Goal: Information Seeking & Learning: Learn about a topic

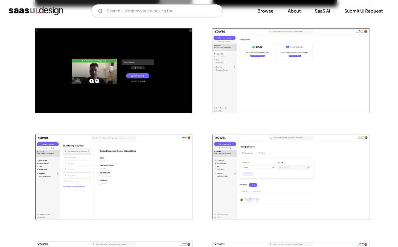
scroll to position [524, 0]
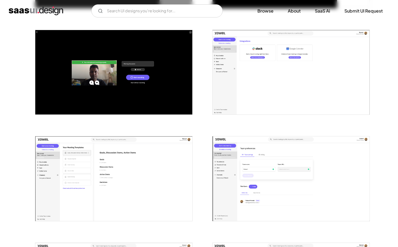
click at [292, 68] on img "open lightbox" at bounding box center [291, 72] width 157 height 85
click at [167, 176] on img "open lightbox" at bounding box center [113, 179] width 157 height 85
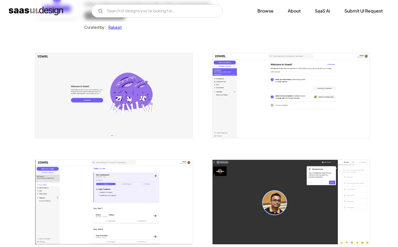
scroll to position [40, 0]
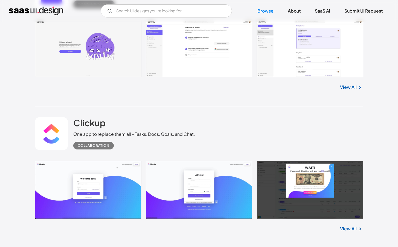
scroll to position [226, 0]
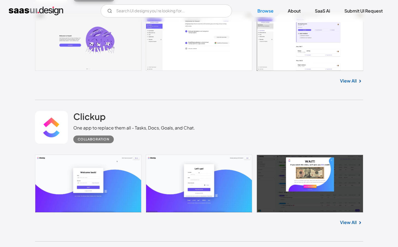
click at [345, 222] on link "View All" at bounding box center [348, 222] width 17 height 7
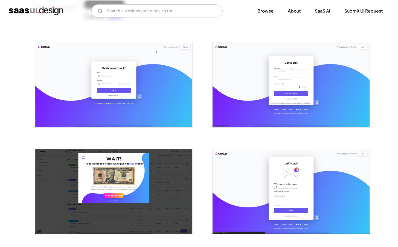
scroll to position [85, 0]
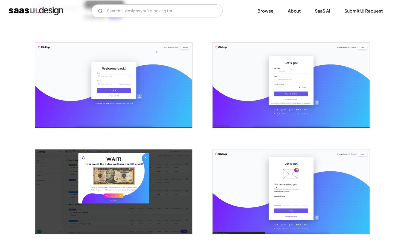
click at [131, 91] on img "open lightbox" at bounding box center [113, 85] width 157 height 85
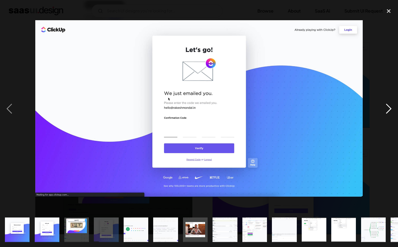
click at [390, 111] on div "next image" at bounding box center [388, 109] width 19 height 208
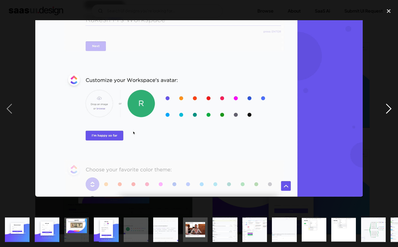
click at [390, 111] on div "next image" at bounding box center [388, 109] width 19 height 208
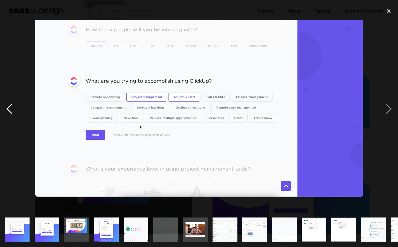
click at [7, 108] on div "previous image" at bounding box center [9, 109] width 19 height 208
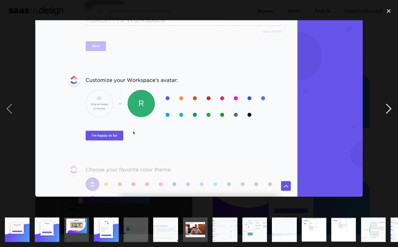
click at [386, 106] on div "next image" at bounding box center [388, 109] width 19 height 208
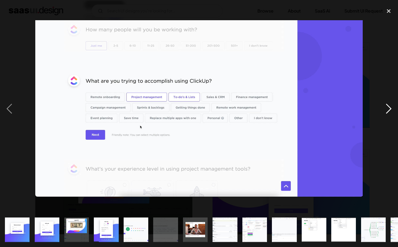
click at [387, 112] on div "next image" at bounding box center [388, 109] width 19 height 208
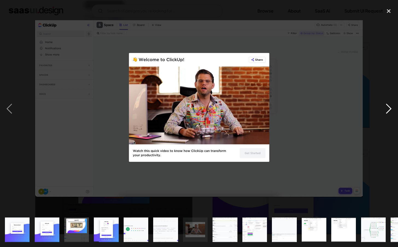
click at [387, 112] on div "next image" at bounding box center [388, 109] width 19 height 208
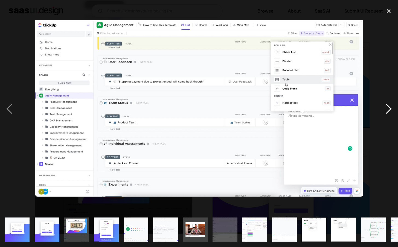
click at [387, 112] on div "next image" at bounding box center [388, 109] width 19 height 208
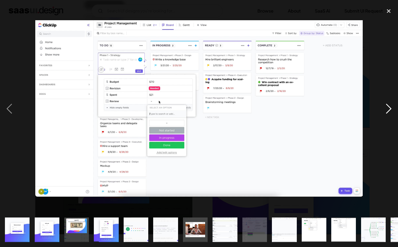
click at [387, 112] on div "next image" at bounding box center [388, 109] width 19 height 208
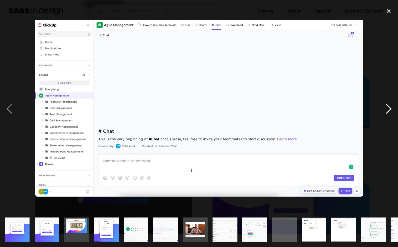
click at [387, 112] on div "next image" at bounding box center [388, 109] width 19 height 208
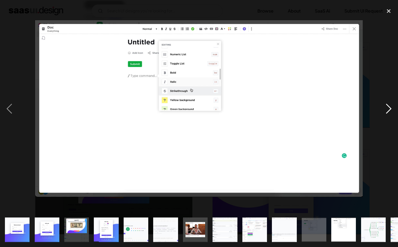
click at [387, 112] on div "next image" at bounding box center [388, 109] width 19 height 208
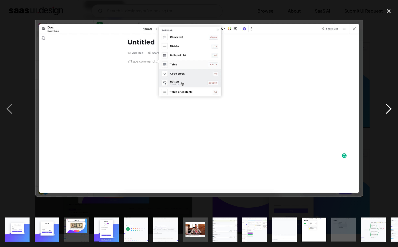
click at [387, 112] on div "next image" at bounding box center [388, 109] width 19 height 208
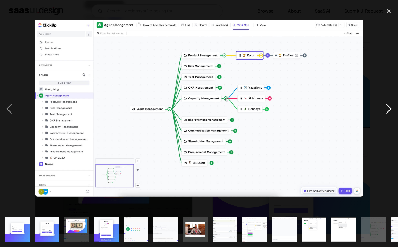
click at [387, 112] on div "next image" at bounding box center [388, 109] width 19 height 208
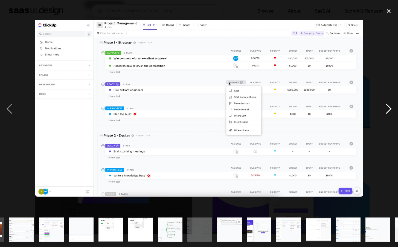
scroll to position [0, 260]
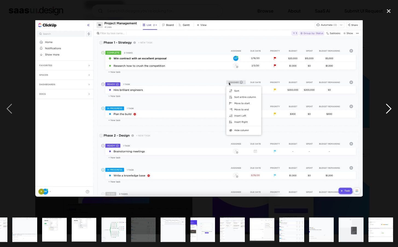
click at [387, 112] on div "next image" at bounding box center [388, 109] width 19 height 208
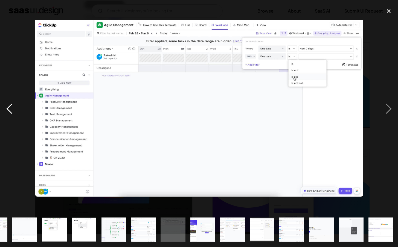
click at [11, 107] on div "previous image" at bounding box center [9, 109] width 19 height 208
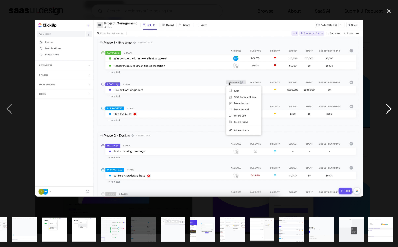
click at [388, 111] on div "next image" at bounding box center [388, 109] width 19 height 208
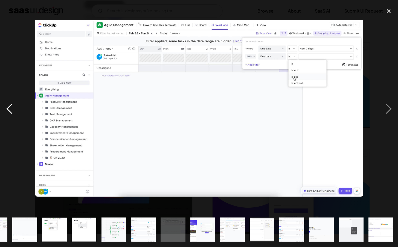
click at [10, 111] on div "previous image" at bounding box center [9, 109] width 19 height 208
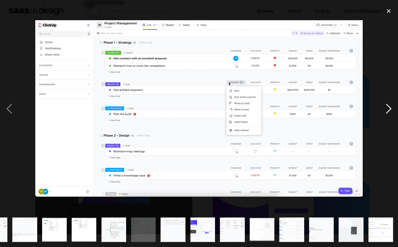
click at [390, 106] on div "next image" at bounding box center [388, 109] width 19 height 208
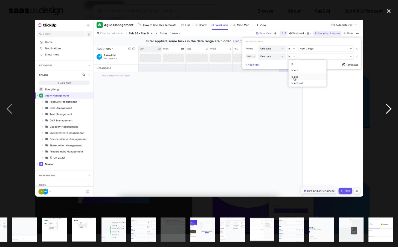
click at [390, 106] on div "next image" at bounding box center [388, 109] width 19 height 208
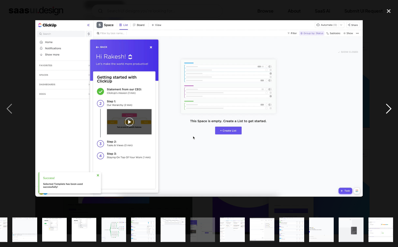
click at [390, 106] on div "next image" at bounding box center [388, 109] width 19 height 208
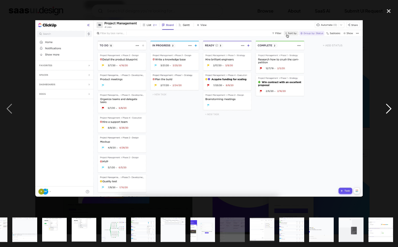
click at [390, 106] on div "next image" at bounding box center [388, 109] width 19 height 208
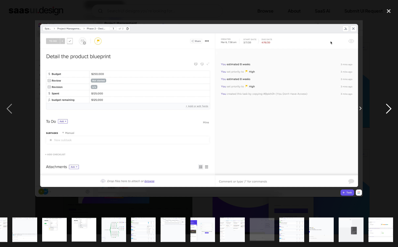
click at [390, 106] on div "next image" at bounding box center [388, 109] width 19 height 208
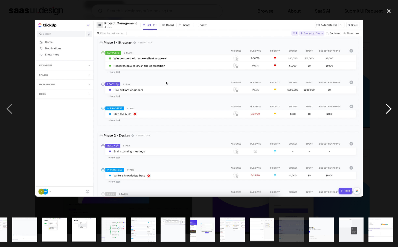
click at [390, 106] on div "next image" at bounding box center [388, 109] width 19 height 208
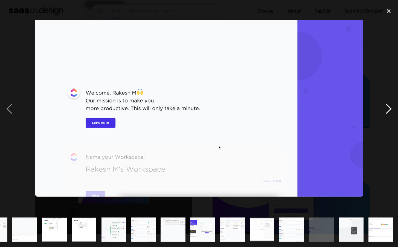
click at [390, 106] on div "next image" at bounding box center [388, 109] width 19 height 208
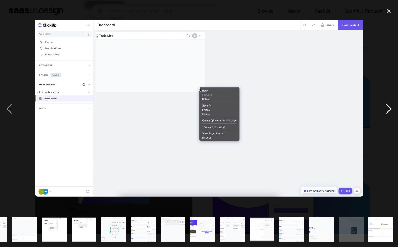
click at [390, 106] on div "next image" at bounding box center [388, 109] width 19 height 208
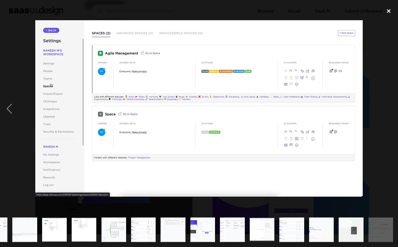
click at [390, 10] on div "close lightbox" at bounding box center [388, 11] width 19 height 12
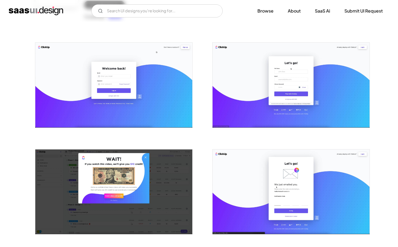
scroll to position [0, 0]
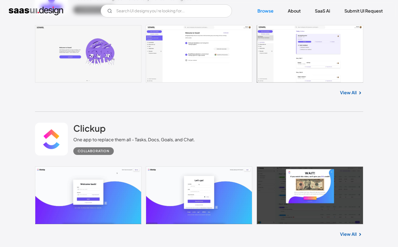
scroll to position [112, 0]
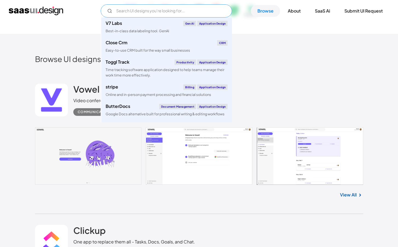
click at [191, 7] on input "Email Form" at bounding box center [166, 10] width 131 height 13
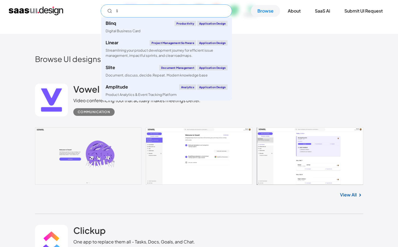
type input "l"
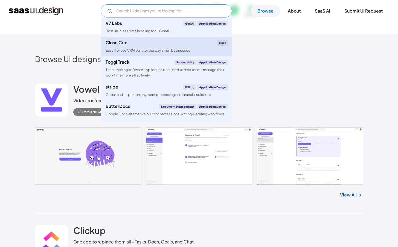
click at [190, 45] on div "Close Crm CRM" at bounding box center [167, 42] width 122 height 5
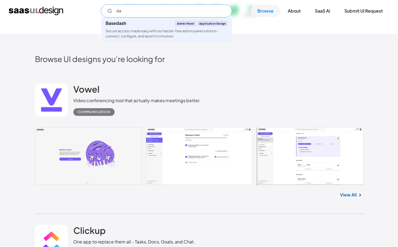
scroll to position [0, 0]
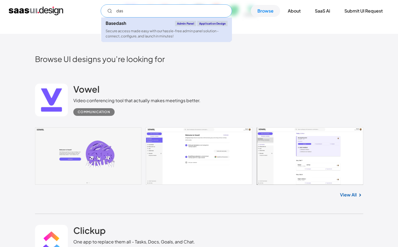
click at [153, 36] on div "Secure access made easy with our hassle-free admin panel solution - connect, co…" at bounding box center [167, 33] width 122 height 10
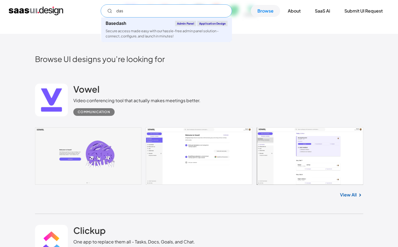
click at [121, 11] on input "das" at bounding box center [166, 10] width 131 height 13
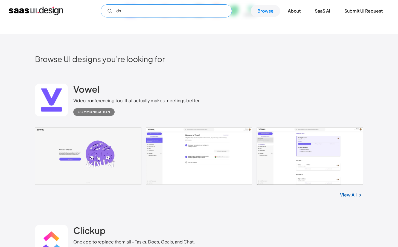
type input "s"
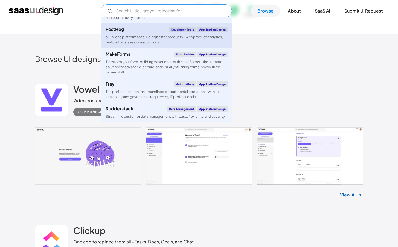
scroll to position [413, 0]
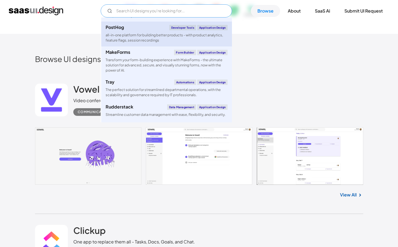
click at [152, 42] on div "all-in-one platform for building better products - with product analytics, feat…" at bounding box center [167, 38] width 122 height 10
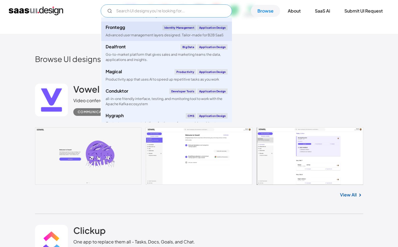
scroll to position [747, 0]
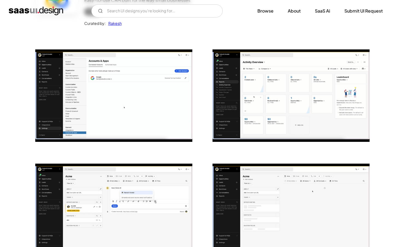
scroll to position [80, 0]
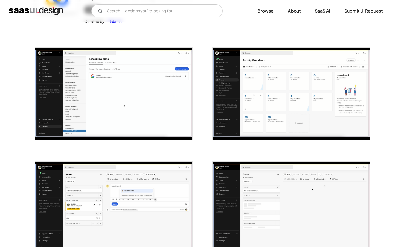
click at [170, 105] on img "open lightbox" at bounding box center [113, 94] width 157 height 92
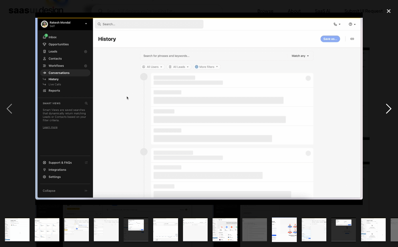
click at [392, 111] on div "next image" at bounding box center [388, 109] width 19 height 208
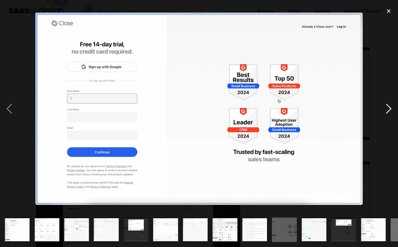
click at [392, 111] on div "next image" at bounding box center [388, 109] width 19 height 208
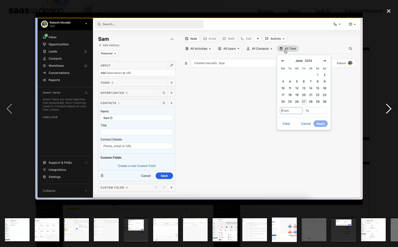
click at [392, 111] on div "next image" at bounding box center [388, 109] width 19 height 208
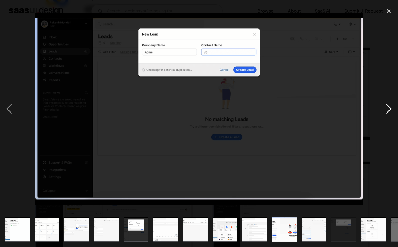
click at [392, 111] on div "next image" at bounding box center [388, 109] width 19 height 208
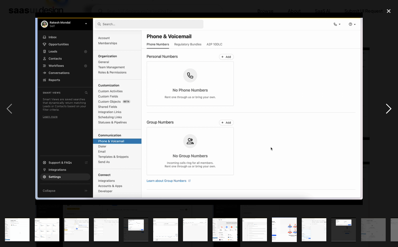
click at [392, 111] on div "next image" at bounding box center [388, 109] width 19 height 208
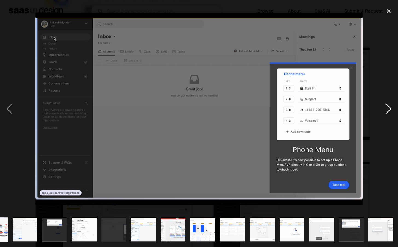
scroll to position [0, 289]
click at [10, 109] on div "previous image" at bounding box center [9, 109] width 19 height 208
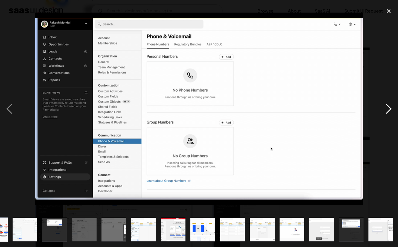
click at [387, 110] on div "next image" at bounding box center [388, 109] width 19 height 208
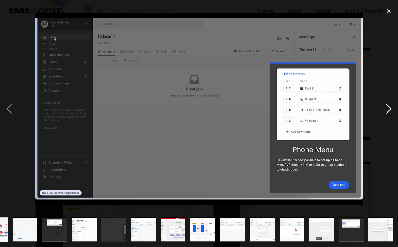
click at [387, 110] on div "next image" at bounding box center [388, 109] width 19 height 208
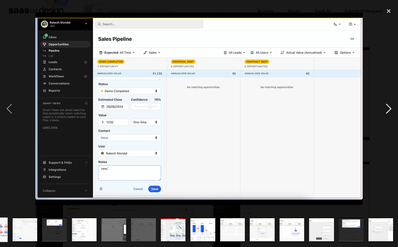
click at [387, 110] on div "next image" at bounding box center [388, 109] width 19 height 208
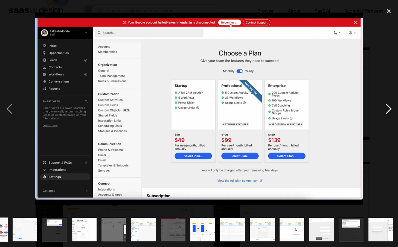
click at [387, 110] on div "next image" at bounding box center [388, 109] width 19 height 208
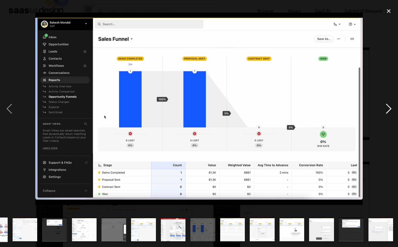
click at [387, 110] on div "next image" at bounding box center [388, 109] width 19 height 208
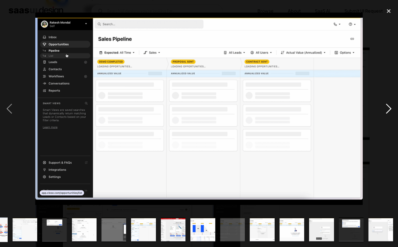
click at [387, 110] on div "next image" at bounding box center [388, 109] width 19 height 208
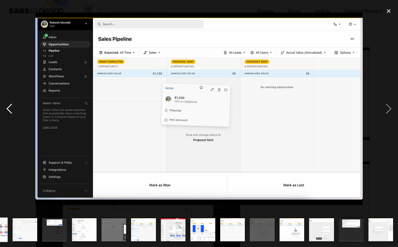
click at [7, 107] on div "previous image" at bounding box center [9, 109] width 19 height 208
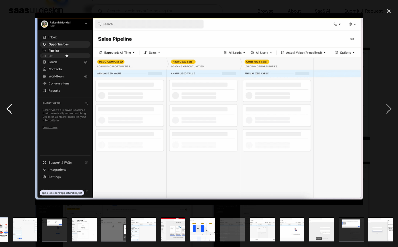
click at [7, 108] on div "previous image" at bounding box center [9, 109] width 19 height 208
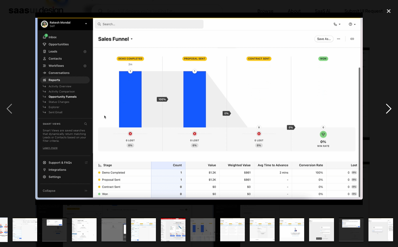
click at [388, 114] on div "next image" at bounding box center [388, 109] width 19 height 208
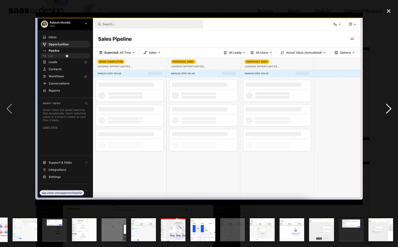
click at [384, 111] on div "next image" at bounding box center [388, 109] width 19 height 208
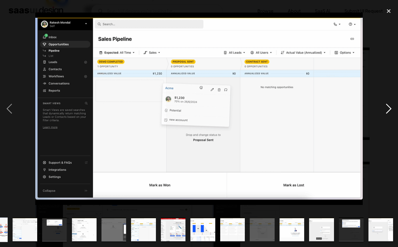
click at [384, 111] on div "next image" at bounding box center [388, 109] width 19 height 208
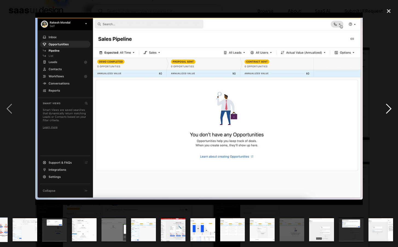
click at [384, 111] on div "next image" at bounding box center [388, 109] width 19 height 208
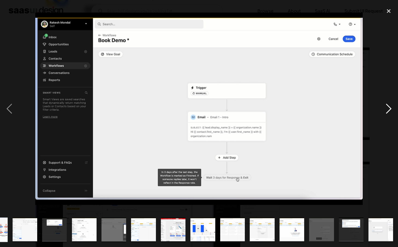
click at [384, 111] on div "next image" at bounding box center [388, 109] width 19 height 208
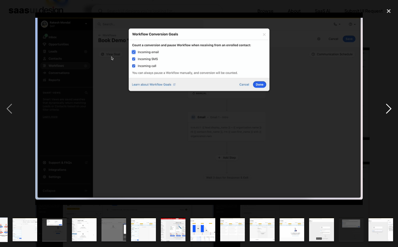
click at [384, 111] on div "next image" at bounding box center [388, 109] width 19 height 208
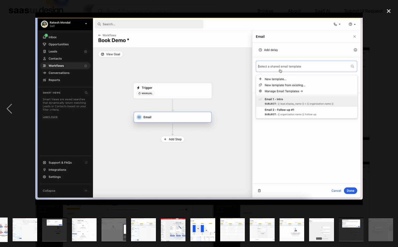
click at [384, 111] on div "next image" at bounding box center [388, 109] width 19 height 208
click at [388, 11] on div "close lightbox" at bounding box center [388, 11] width 19 height 12
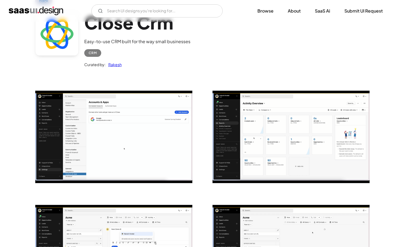
scroll to position [0, 0]
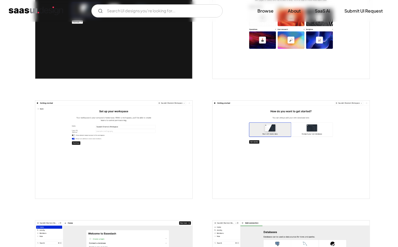
scroll to position [268, 0]
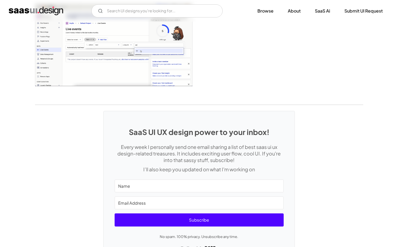
scroll to position [1413, 0]
